Goal: Use online tool/utility: Use online tool/utility

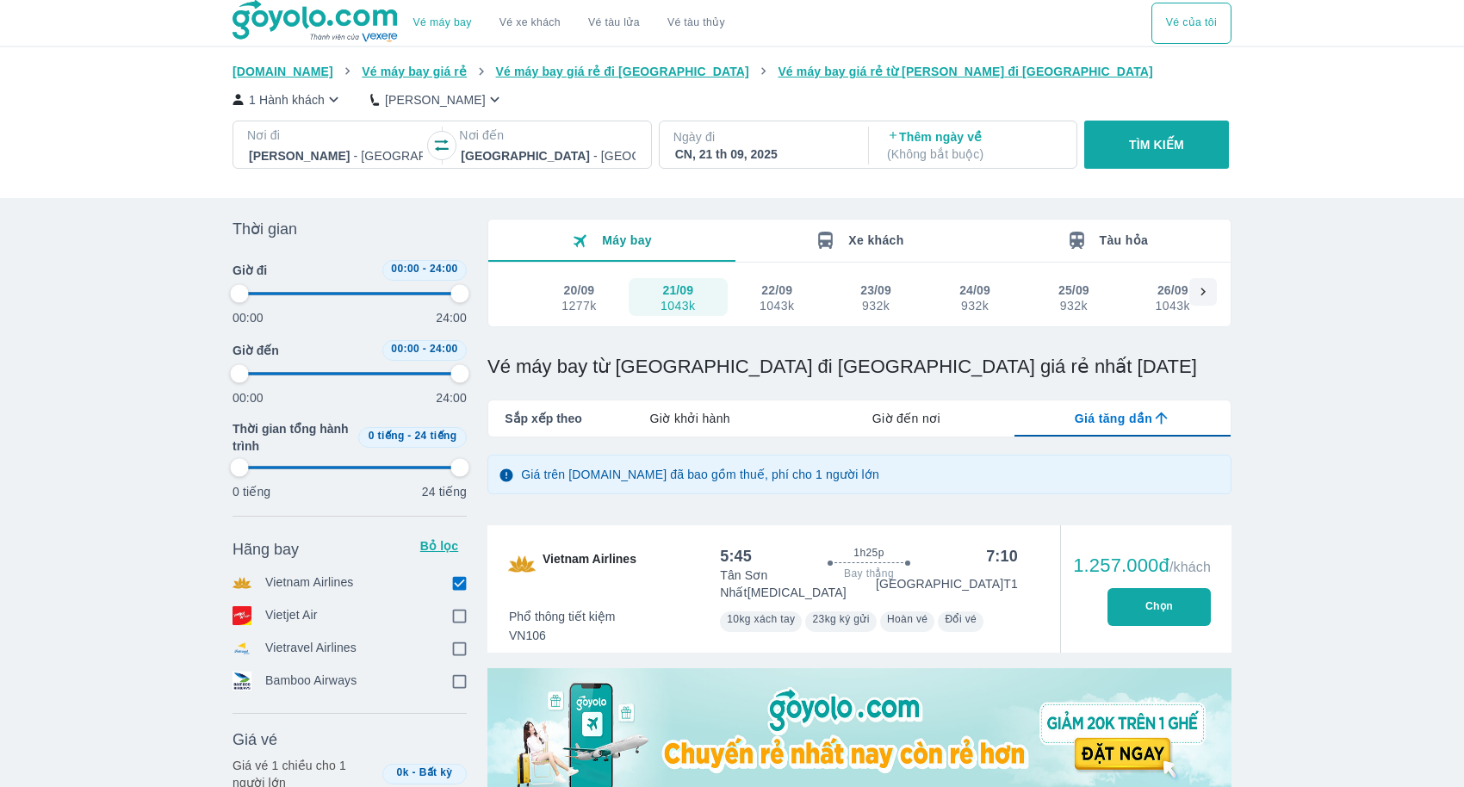
type input "97.9166666666667"
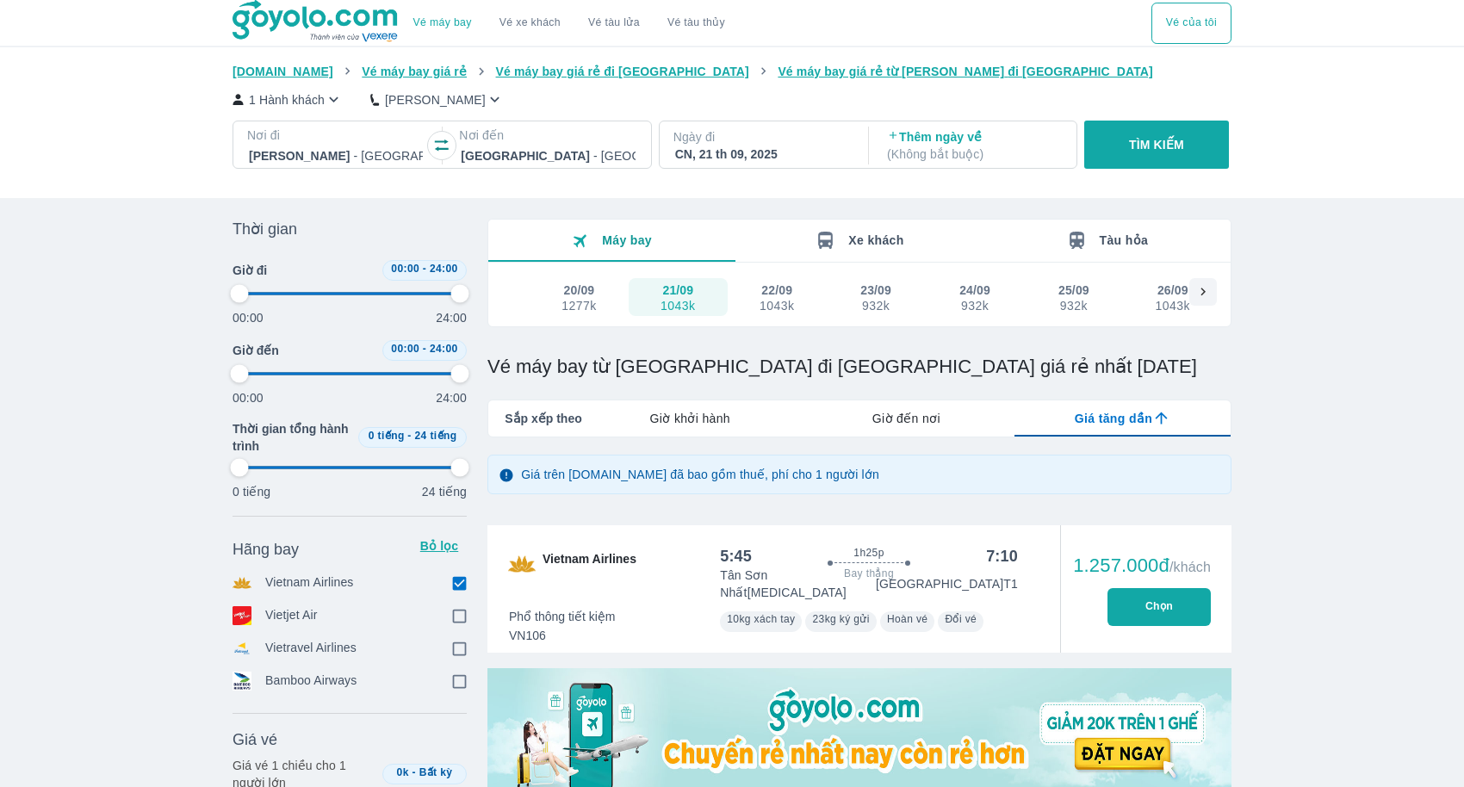
type input "97.9166666666667"
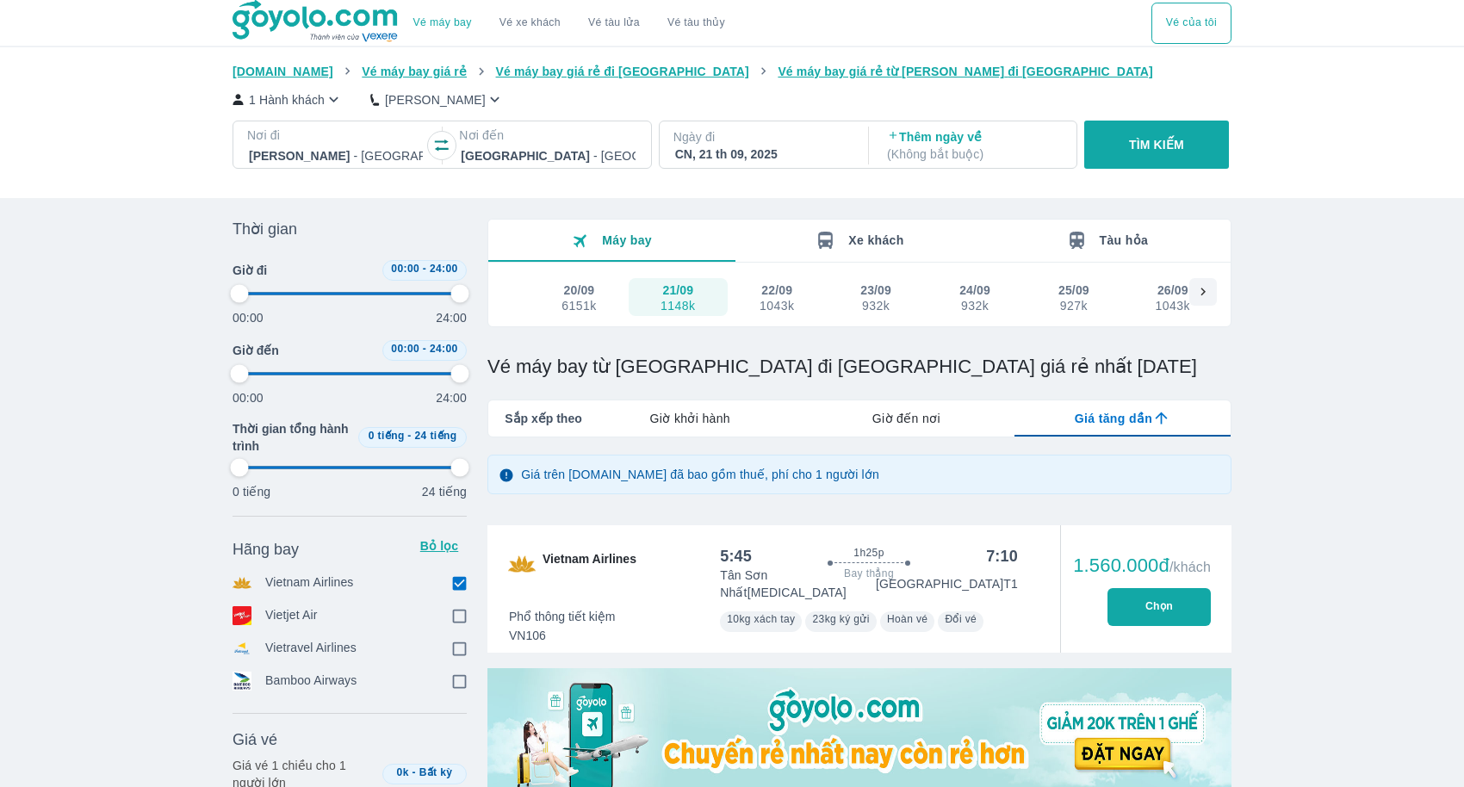
type input "97.9166666666667"
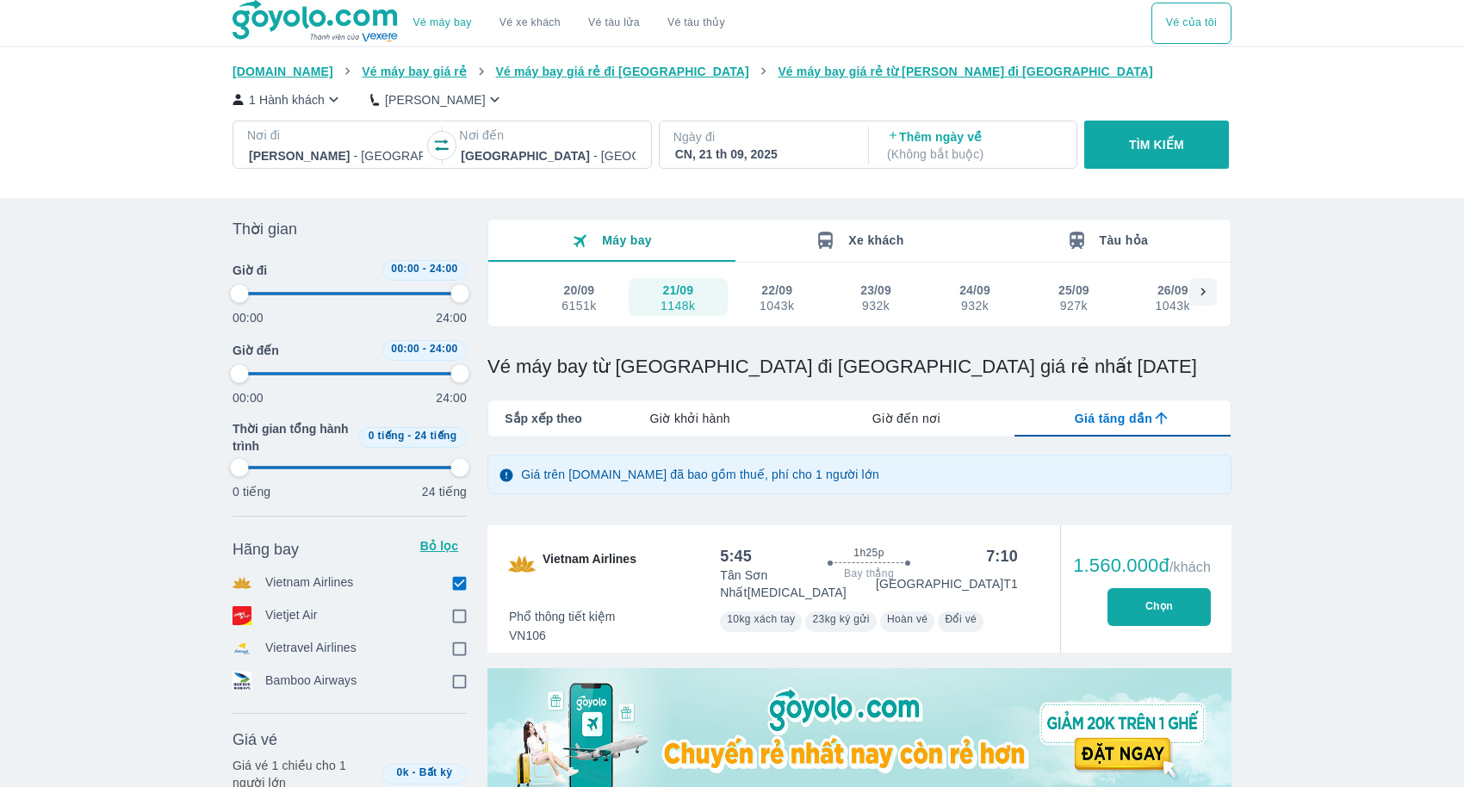
type input "97.9166666666667"
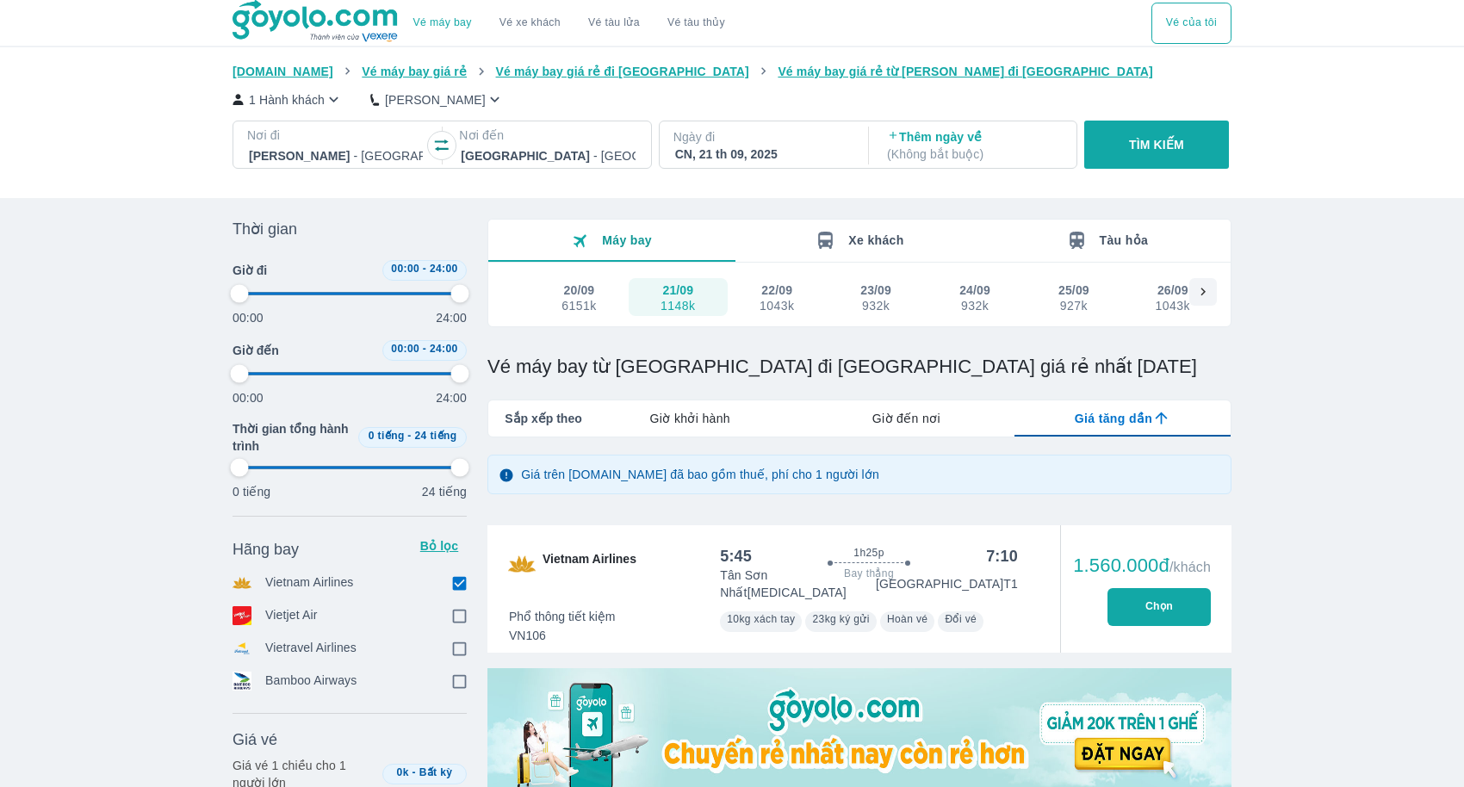
type input "97.9166666666667"
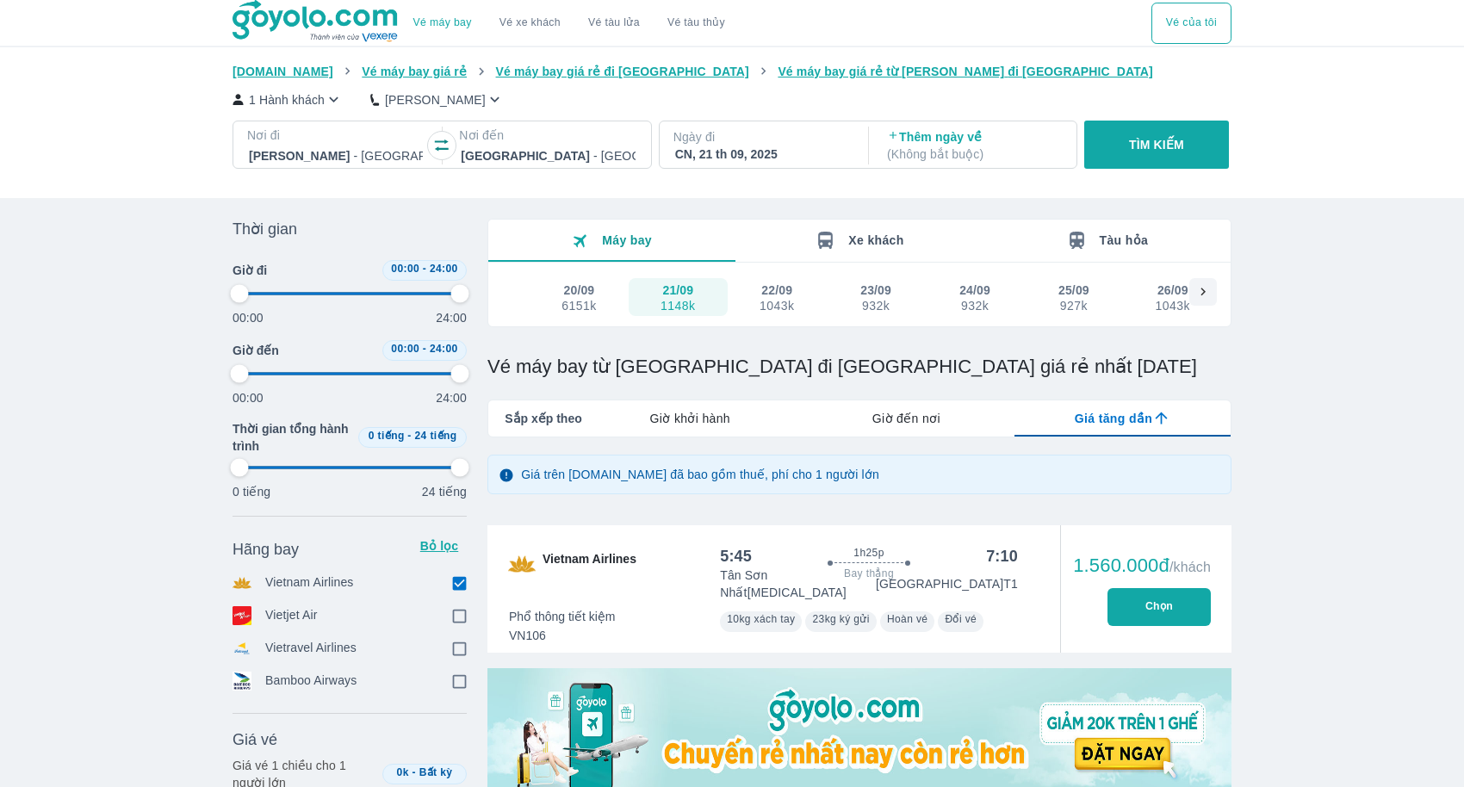
type input "97.9166666666667"
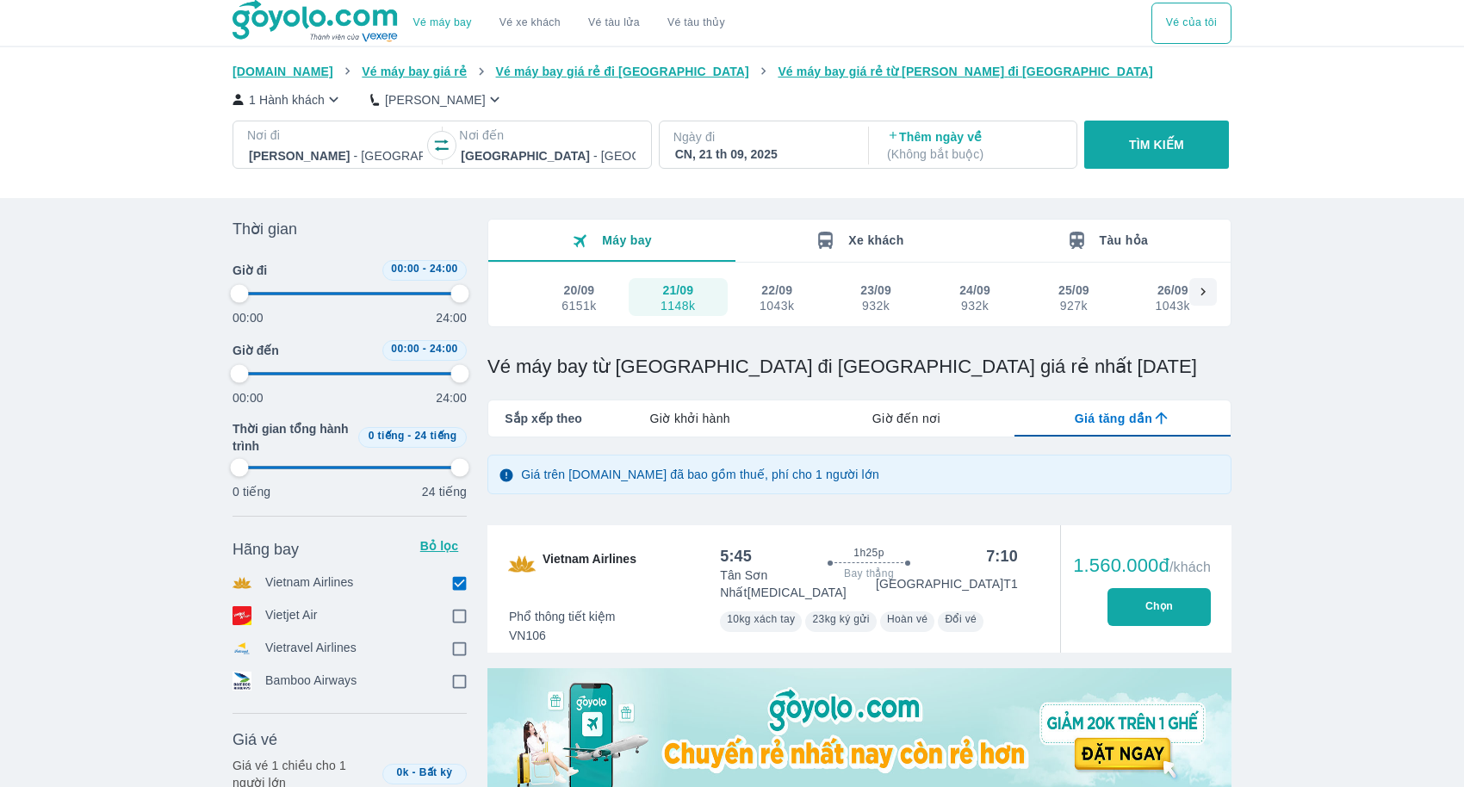
type input "97.9166666666667"
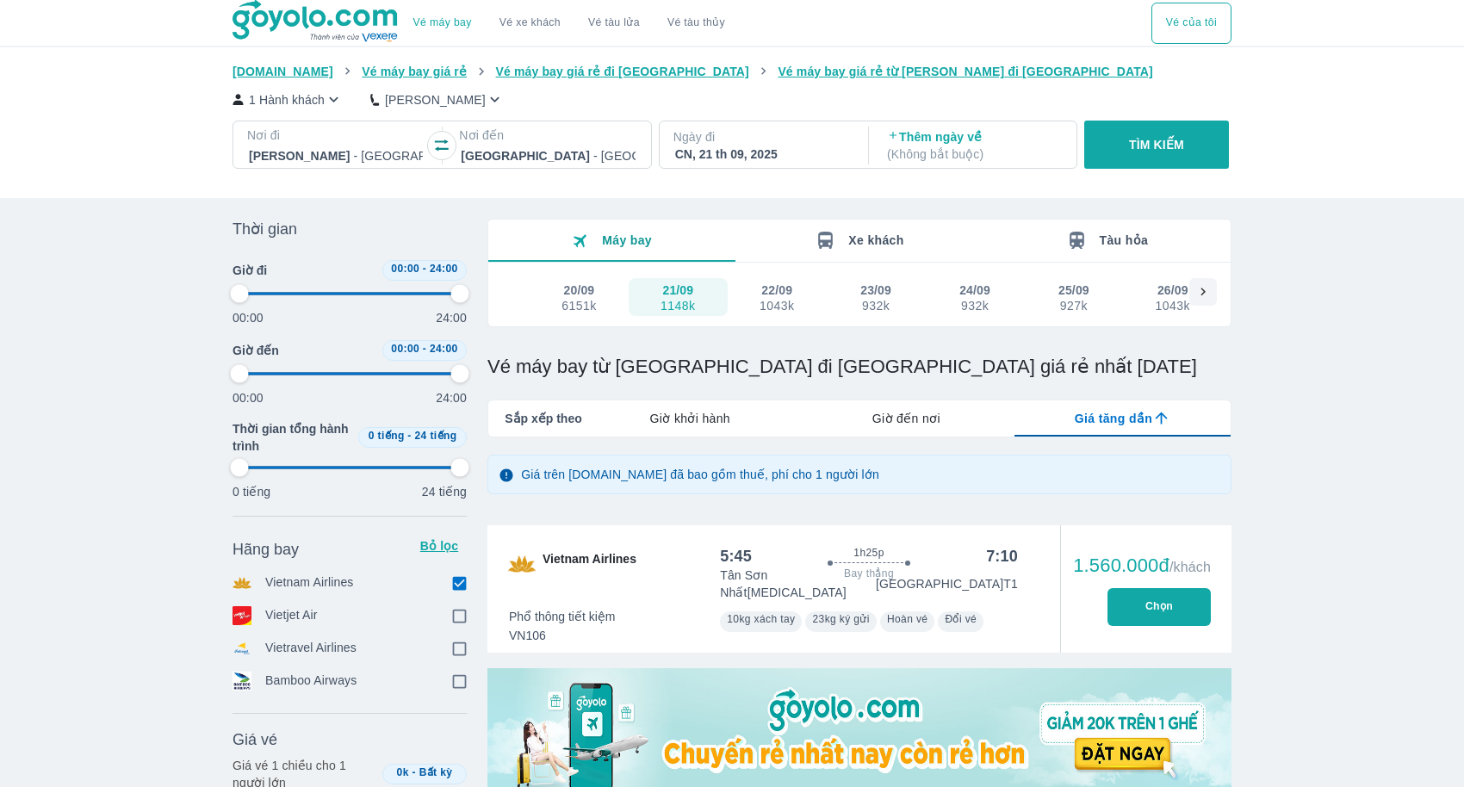
type input "97.9166666666667"
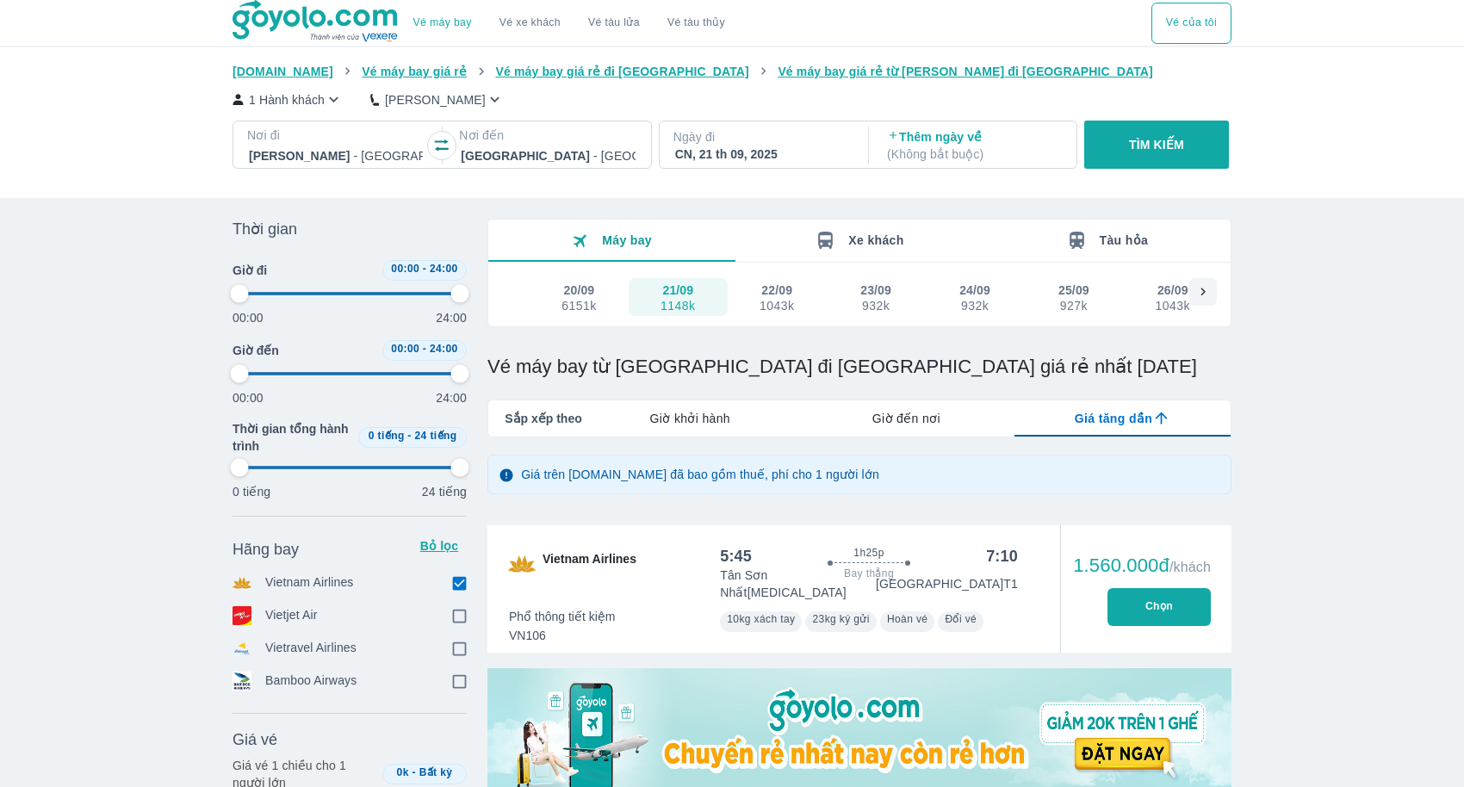
type input "97.9166666666667"
